Goal: Check status: Check status

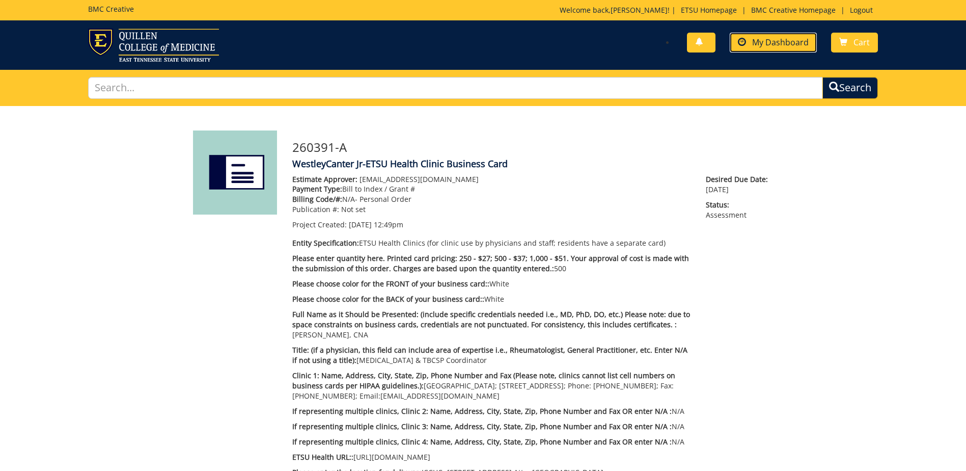
click at [787, 47] on span "My Dashboard" at bounding box center [780, 42] width 57 height 11
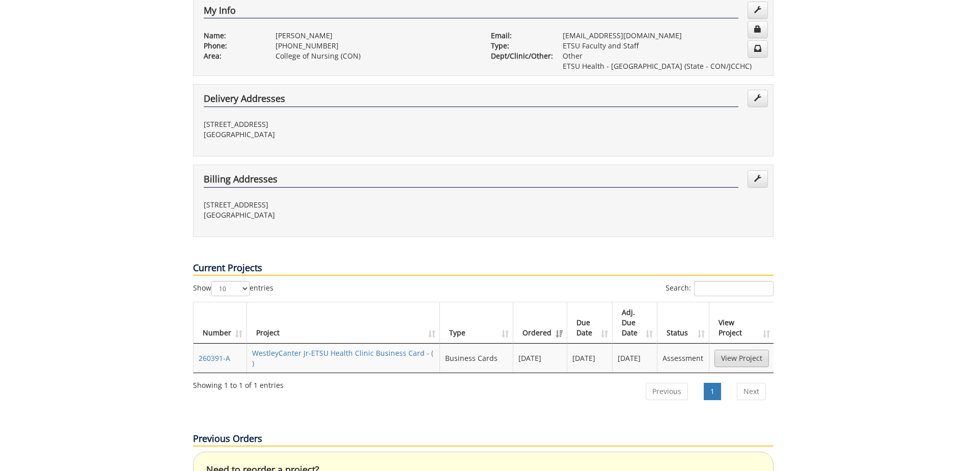
scroll to position [255, 0]
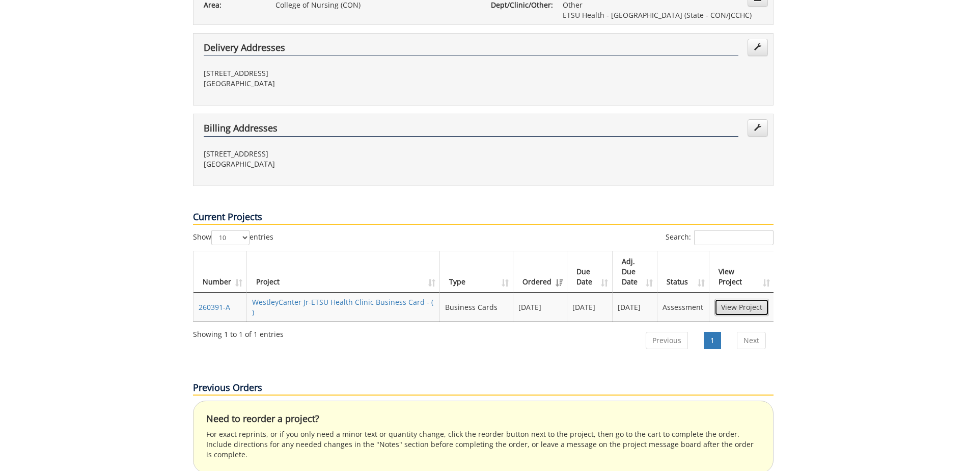
click at [737, 299] on link "View Project" at bounding box center [742, 307] width 55 height 17
